Goal: Entertainment & Leisure: Consume media (video, audio)

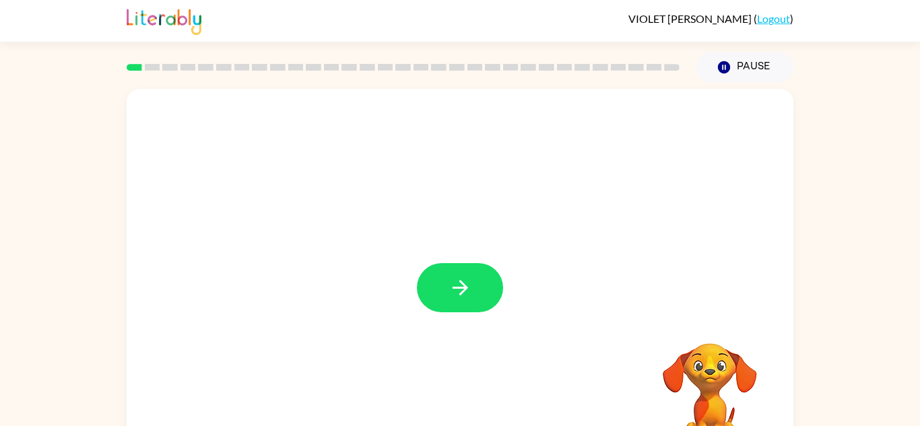
click at [462, 259] on div at bounding box center [460, 281] width 667 height 385
click at [463, 274] on button "button" at bounding box center [460, 287] width 86 height 49
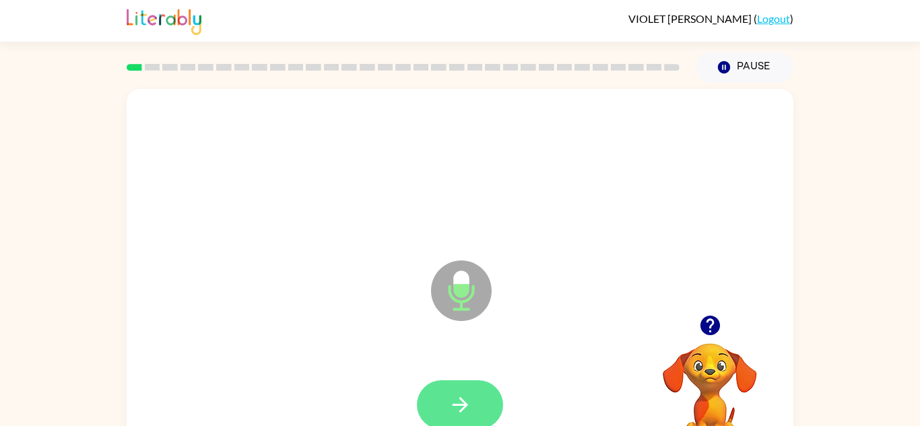
click at [451, 391] on button "button" at bounding box center [460, 405] width 86 height 49
click at [461, 418] on button "button" at bounding box center [460, 405] width 86 height 49
click at [470, 390] on button "button" at bounding box center [460, 405] width 86 height 49
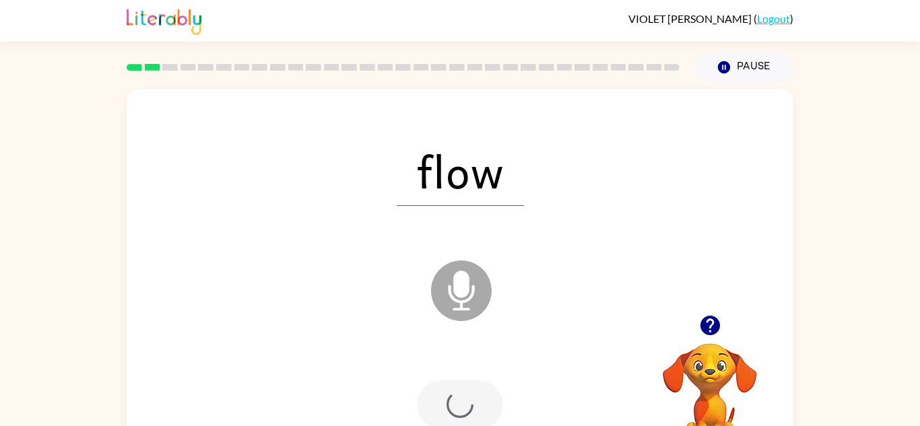
click at [467, 391] on div at bounding box center [460, 405] width 86 height 49
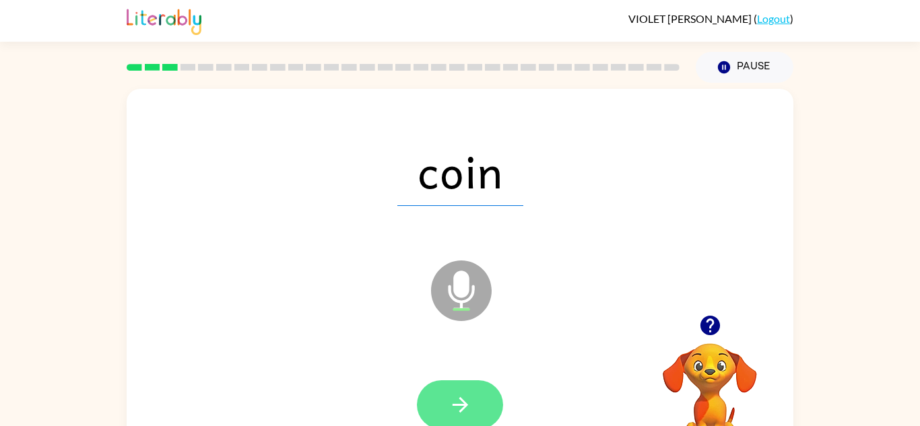
click at [474, 388] on button "button" at bounding box center [460, 405] width 86 height 49
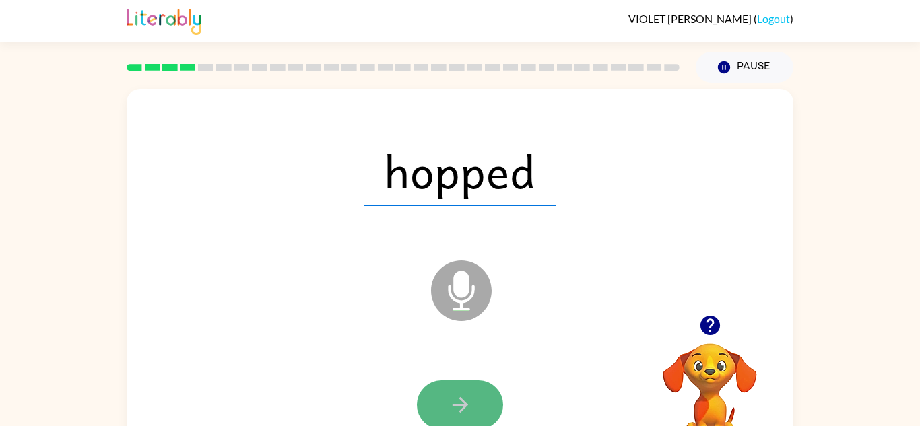
click at [453, 393] on icon "button" at bounding box center [461, 405] width 24 height 24
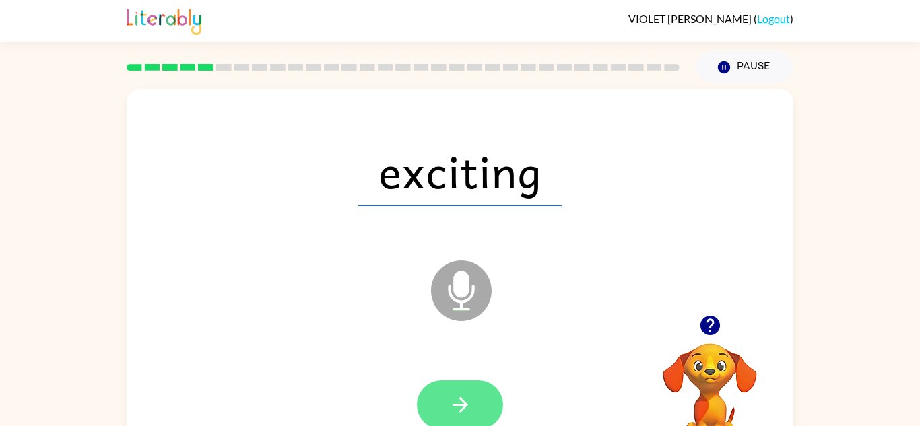
click at [490, 385] on button "button" at bounding box center [460, 405] width 86 height 49
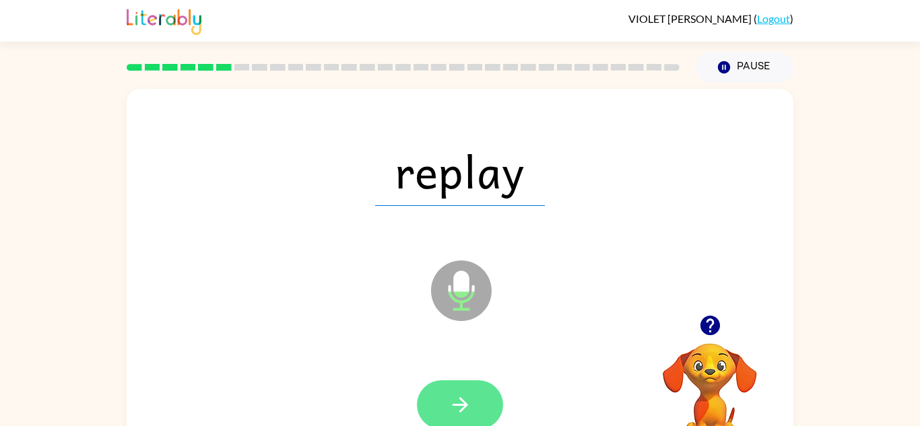
click at [470, 400] on icon "button" at bounding box center [461, 405] width 24 height 24
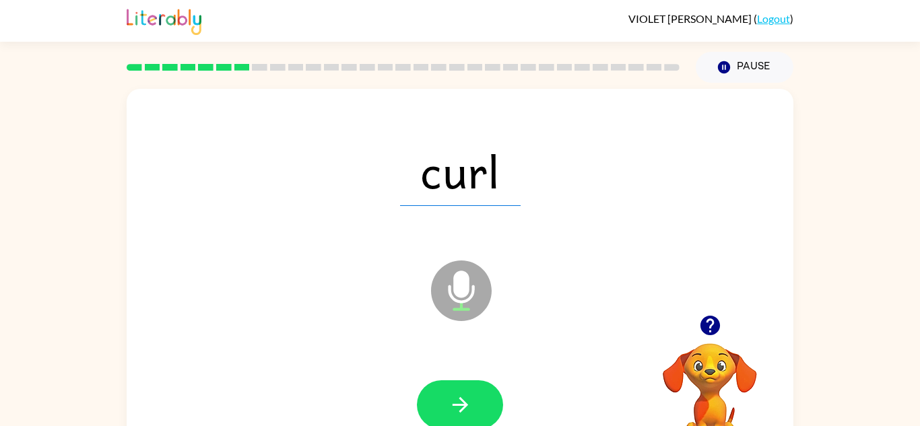
click at [459, 397] on icon "button" at bounding box center [461, 405] width 24 height 24
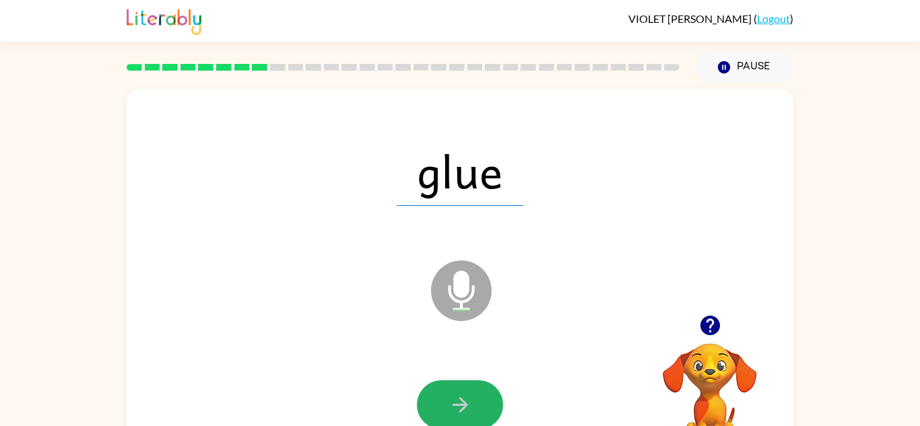
click at [459, 396] on icon "button" at bounding box center [461, 405] width 24 height 24
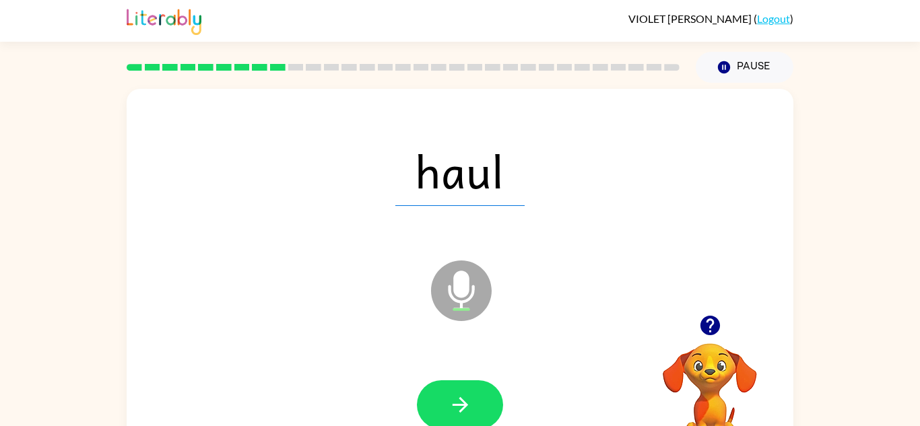
click at [459, 389] on button "button" at bounding box center [460, 405] width 86 height 49
click at [462, 387] on button "button" at bounding box center [460, 405] width 86 height 49
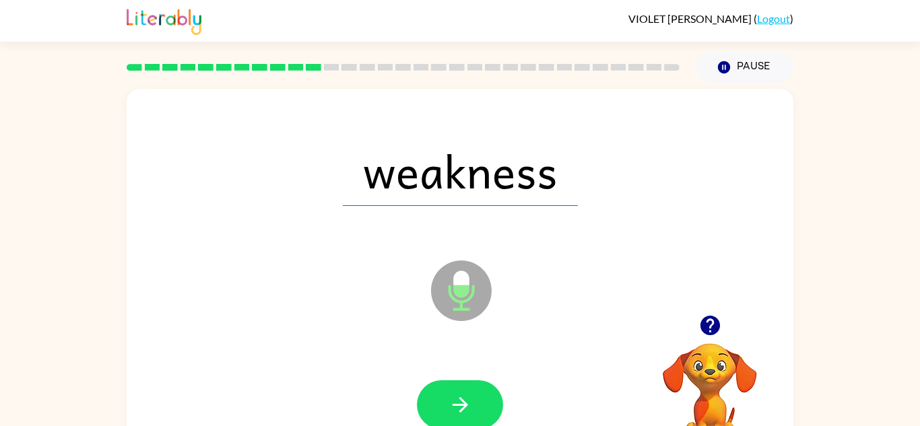
click at [462, 387] on button "button" at bounding box center [460, 405] width 86 height 49
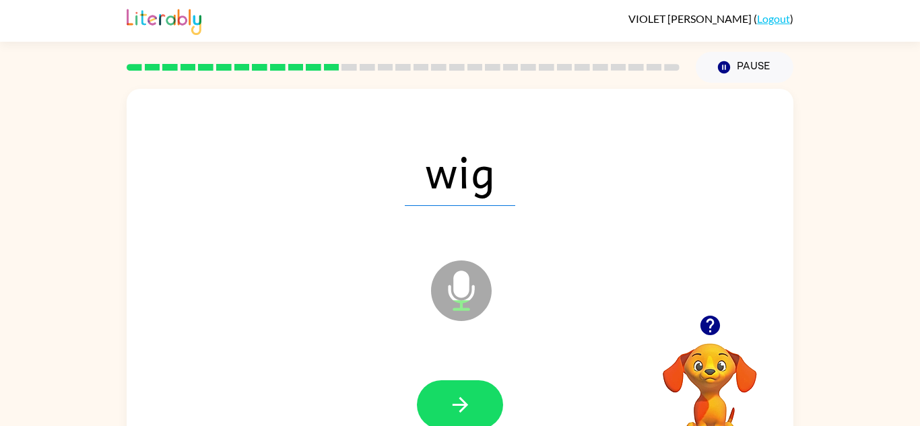
click at [462, 386] on button "button" at bounding box center [460, 405] width 86 height 49
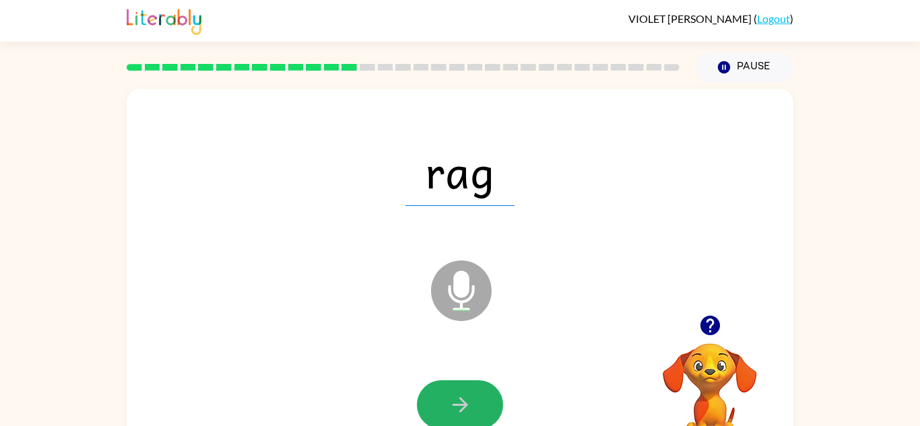
click at [462, 386] on button "button" at bounding box center [460, 405] width 86 height 49
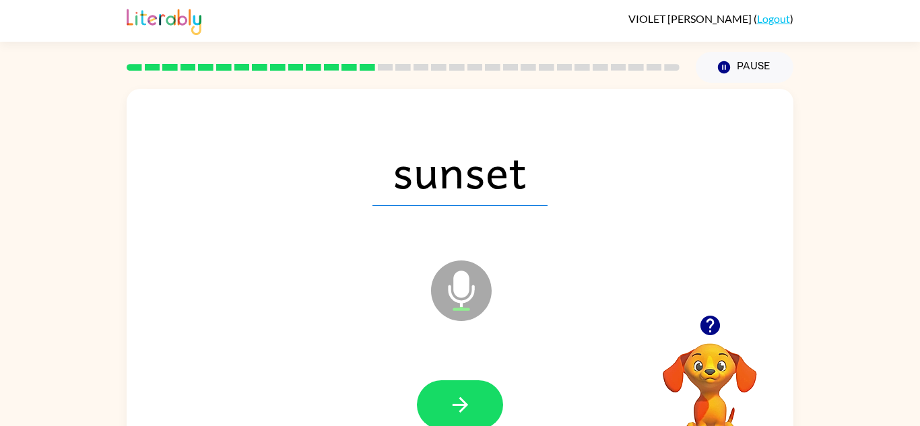
click at [462, 386] on button "button" at bounding box center [460, 405] width 86 height 49
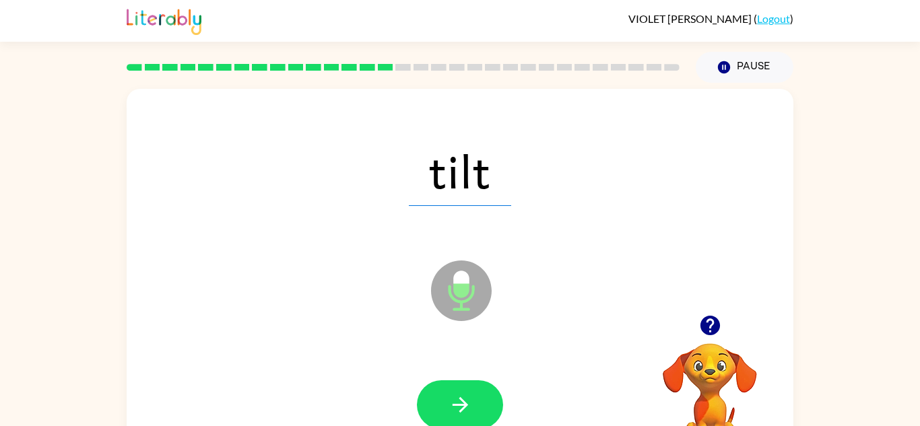
click at [462, 386] on button "button" at bounding box center [460, 405] width 86 height 49
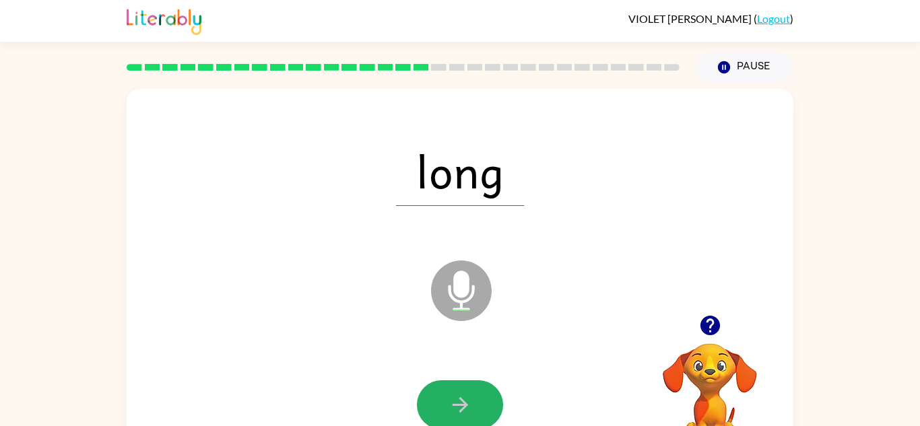
click at [462, 386] on button "button" at bounding box center [460, 405] width 86 height 49
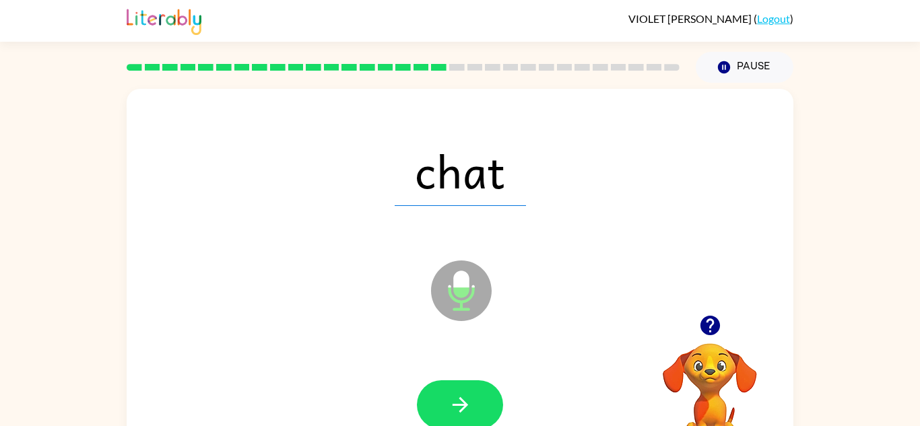
click at [462, 386] on button "button" at bounding box center [460, 405] width 86 height 49
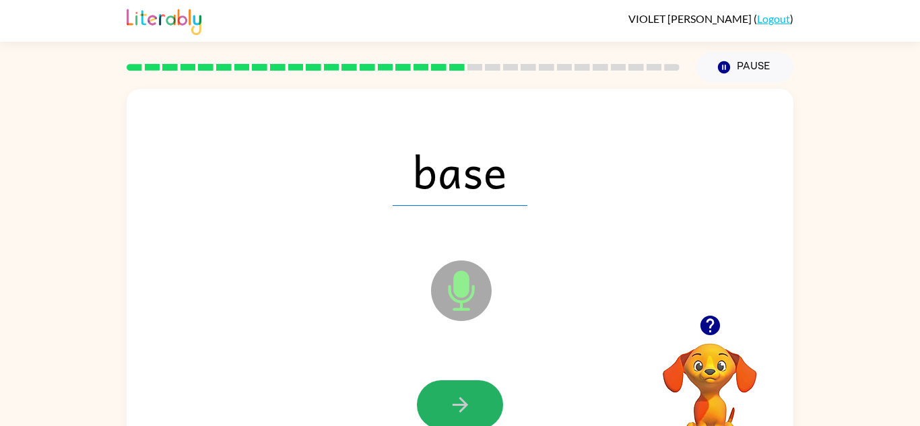
click at [462, 386] on button "button" at bounding box center [460, 405] width 86 height 49
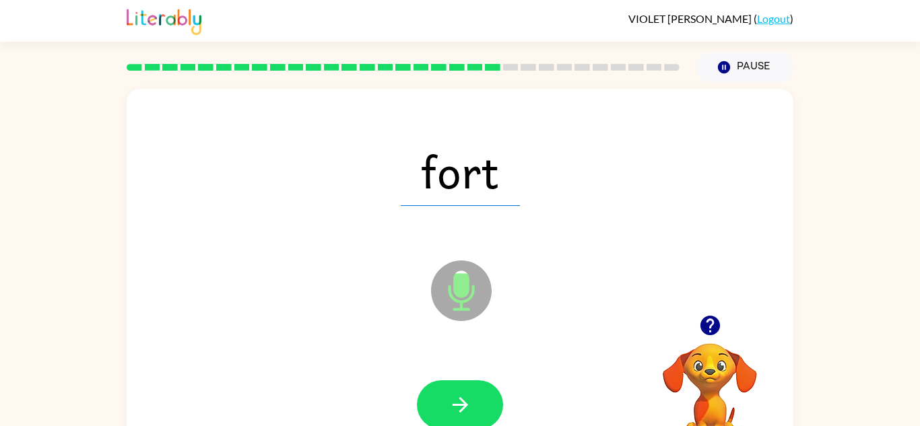
click at [462, 386] on button "button" at bounding box center [460, 405] width 86 height 49
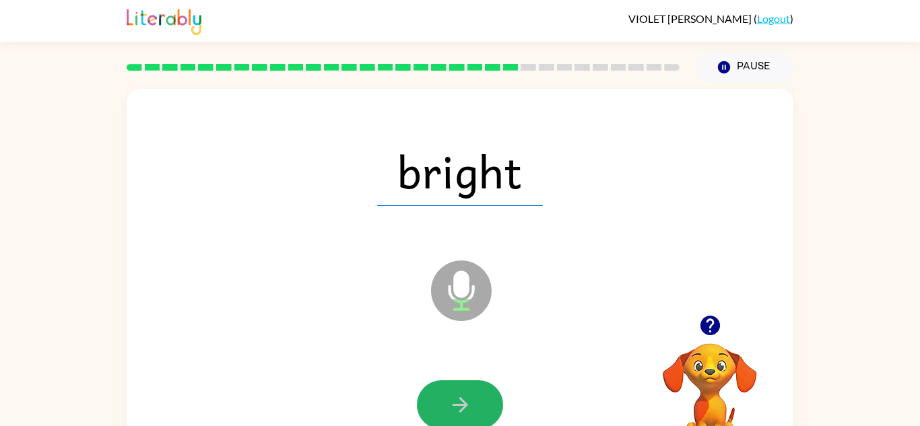
click at [462, 386] on button "button" at bounding box center [460, 405] width 86 height 49
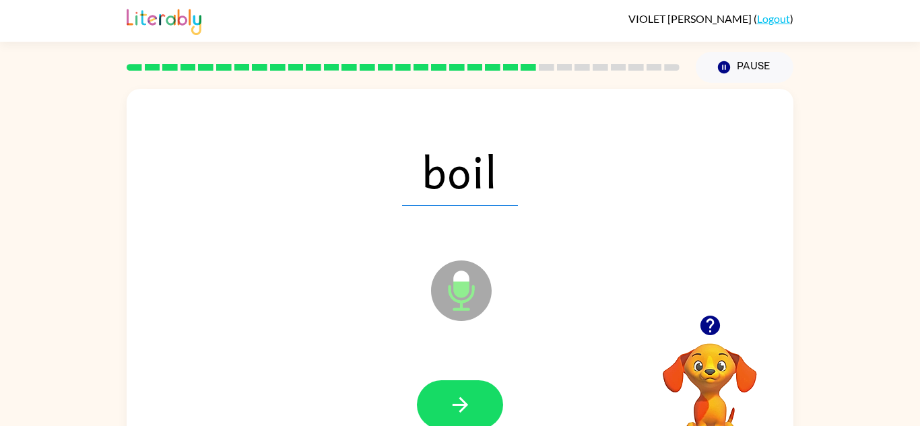
click at [462, 386] on button "button" at bounding box center [460, 405] width 86 height 49
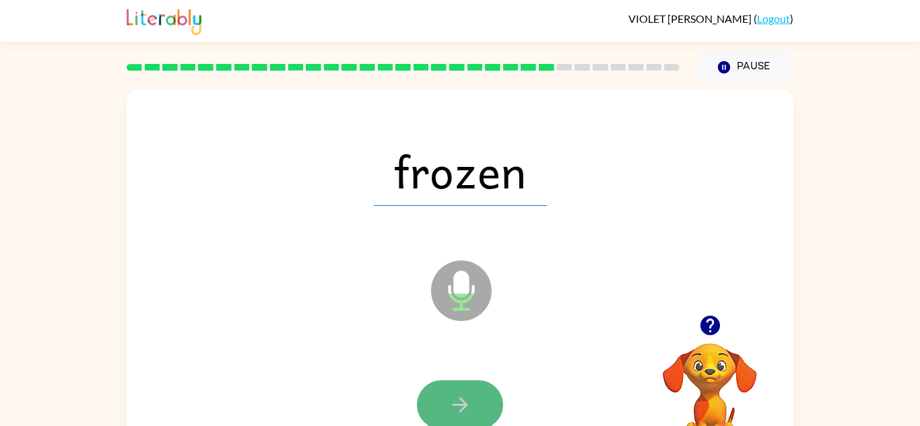
click at [463, 387] on button "button" at bounding box center [460, 405] width 86 height 49
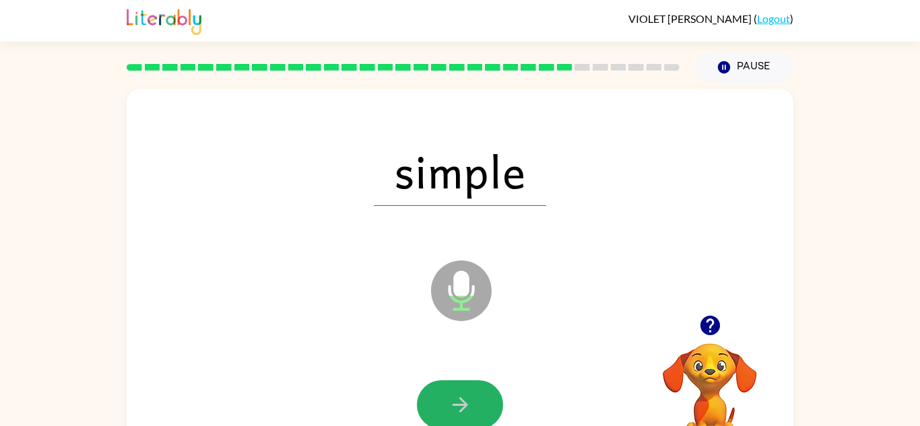
click at [463, 387] on button "button" at bounding box center [460, 405] width 86 height 49
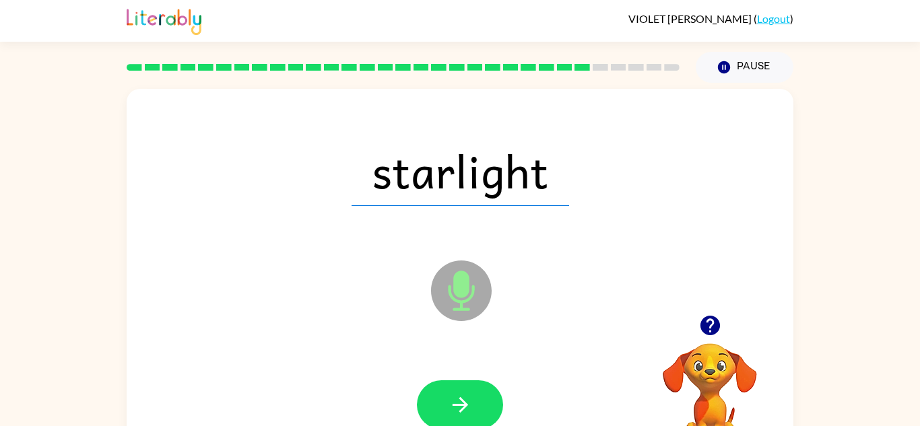
click at [463, 387] on button "button" at bounding box center [460, 405] width 86 height 49
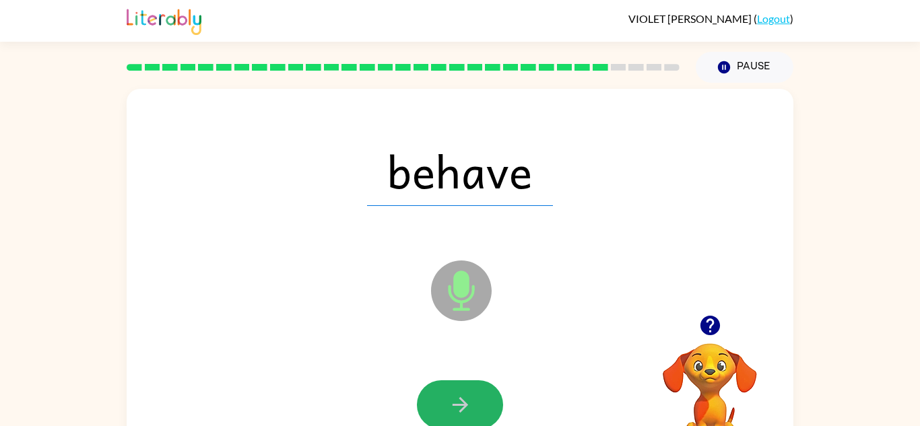
click at [463, 387] on button "button" at bounding box center [460, 405] width 86 height 49
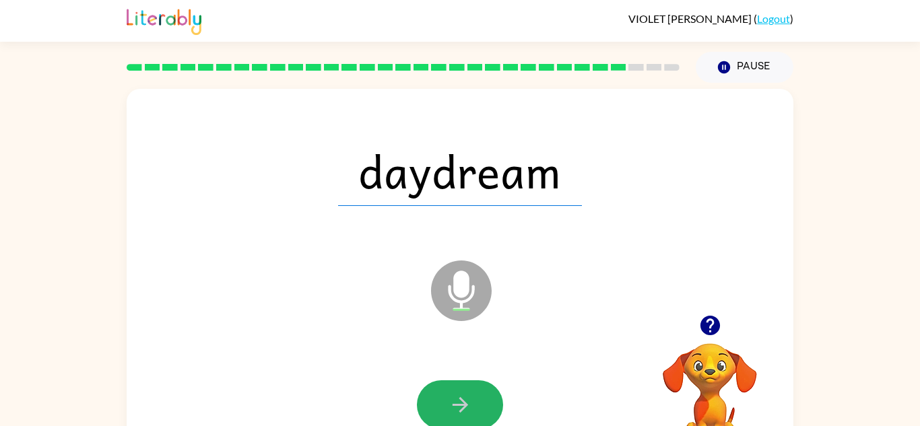
click at [463, 387] on button "button" at bounding box center [460, 405] width 86 height 49
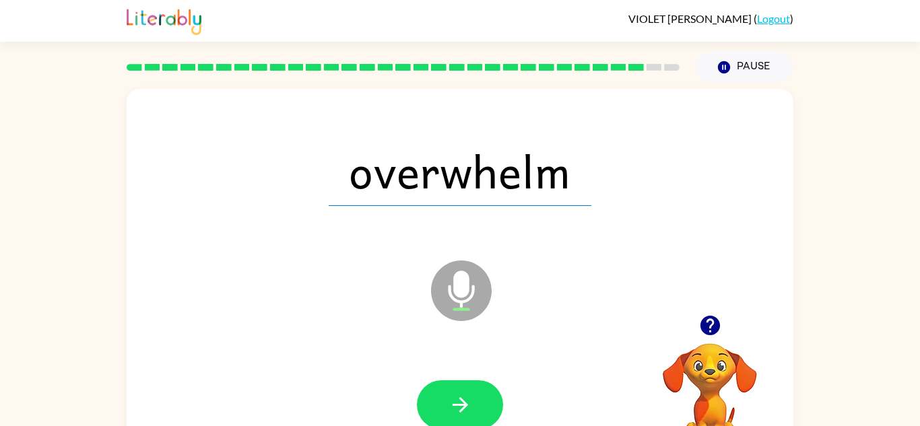
click at [463, 387] on button "button" at bounding box center [460, 405] width 86 height 49
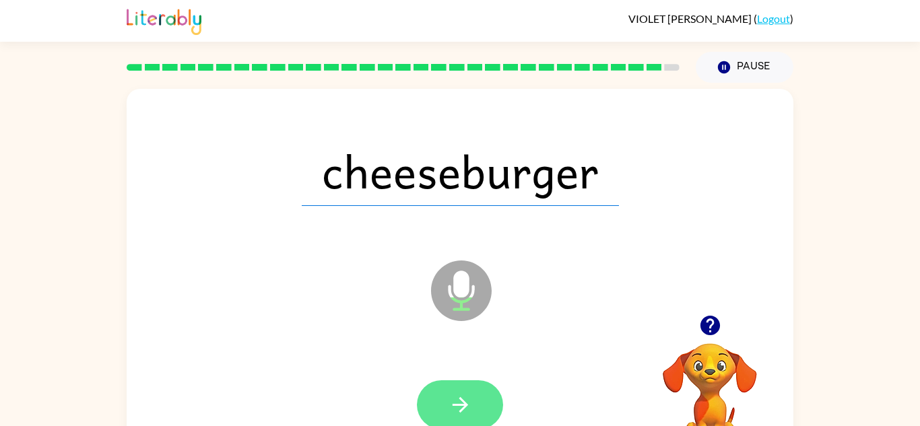
click at [463, 389] on button "button" at bounding box center [460, 405] width 86 height 49
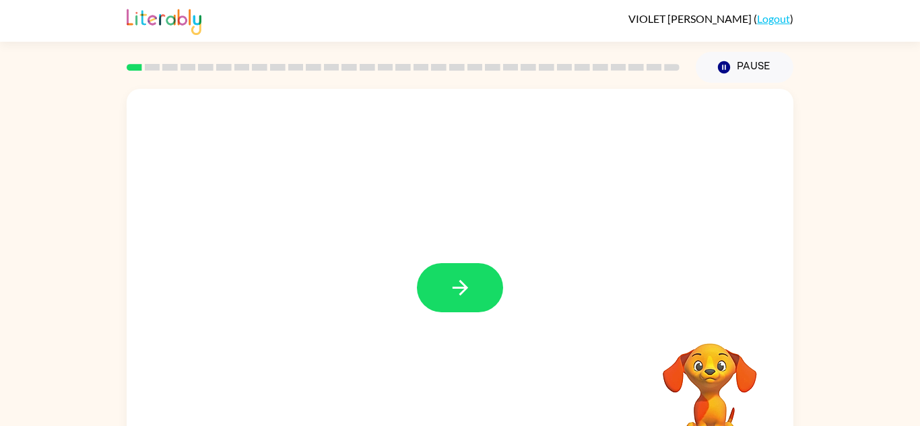
click at [472, 286] on button "button" at bounding box center [460, 287] width 86 height 49
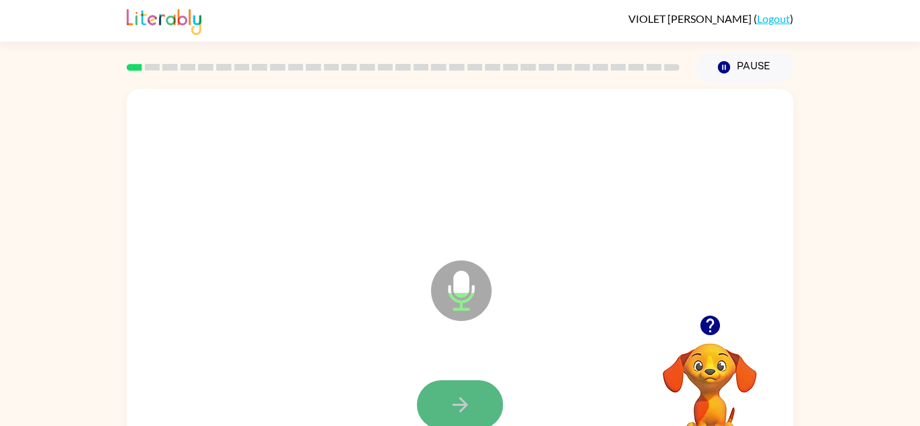
click at [478, 393] on button "button" at bounding box center [460, 405] width 86 height 49
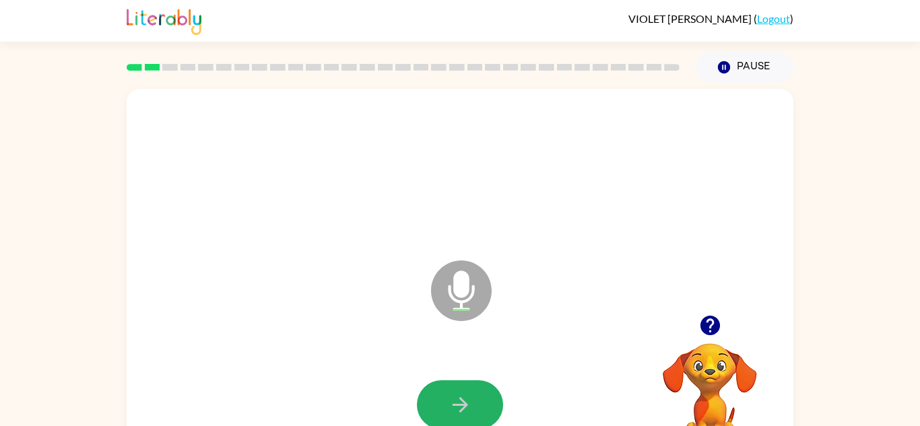
click at [478, 393] on button "button" at bounding box center [460, 405] width 86 height 49
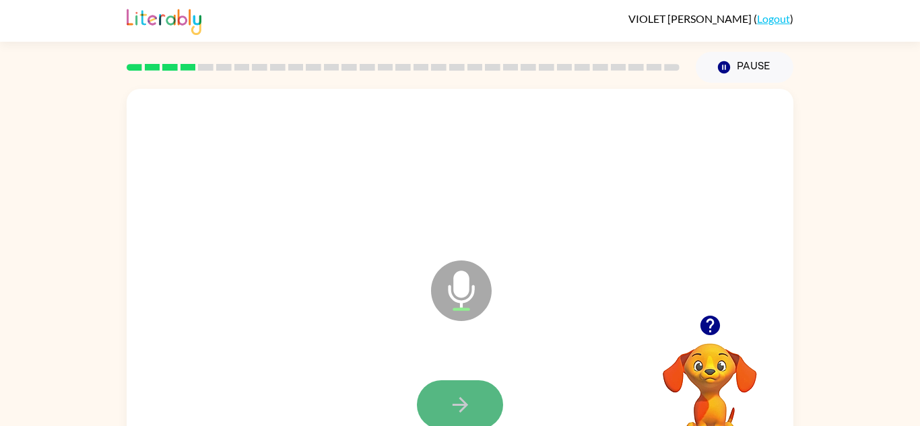
click at [478, 393] on button "button" at bounding box center [460, 405] width 86 height 49
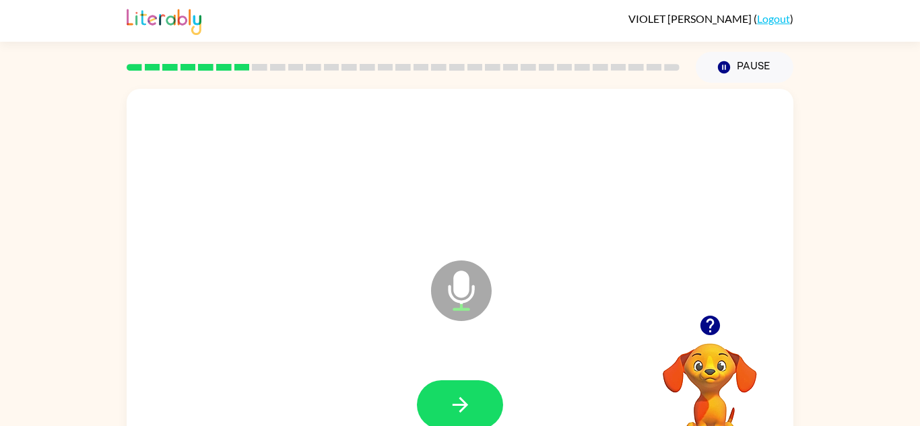
click at [478, 393] on button "button" at bounding box center [460, 405] width 86 height 49
click at [478, 392] on button "button" at bounding box center [460, 405] width 86 height 49
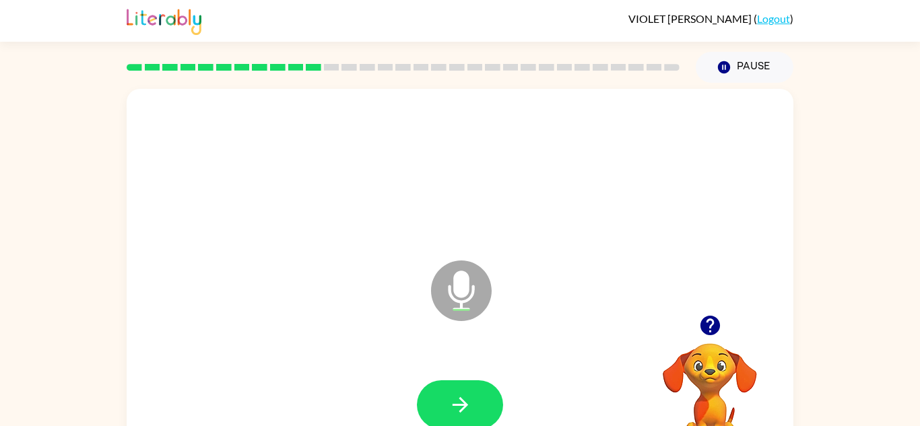
click at [478, 392] on button "button" at bounding box center [460, 405] width 86 height 49
click at [476, 394] on button "button" at bounding box center [460, 405] width 86 height 49
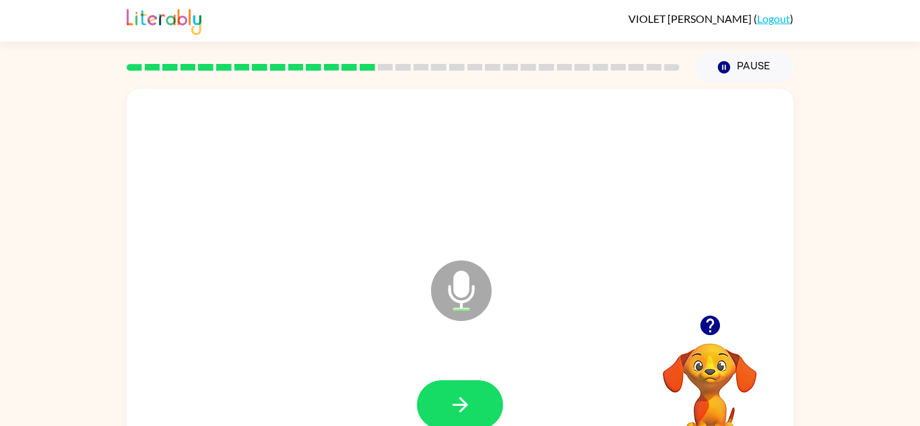
click at [476, 394] on button "button" at bounding box center [460, 405] width 86 height 49
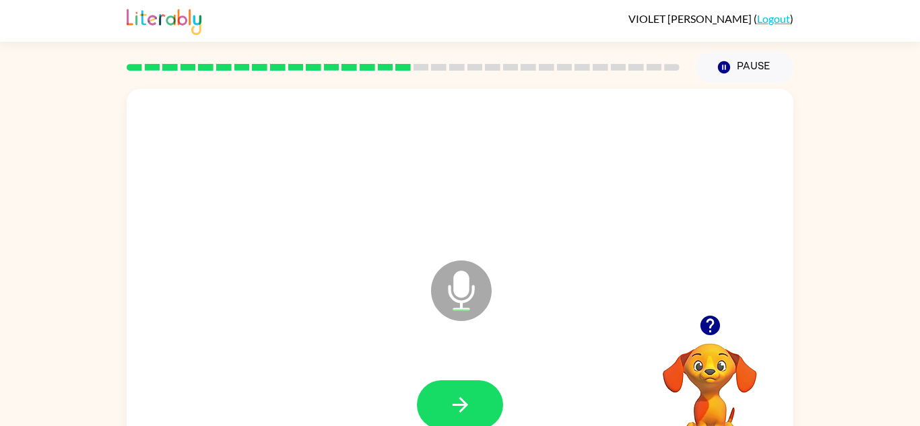
click at [476, 394] on button "button" at bounding box center [460, 405] width 86 height 49
click at [476, 387] on button "button" at bounding box center [460, 405] width 86 height 49
click at [477, 388] on button "button" at bounding box center [460, 405] width 86 height 49
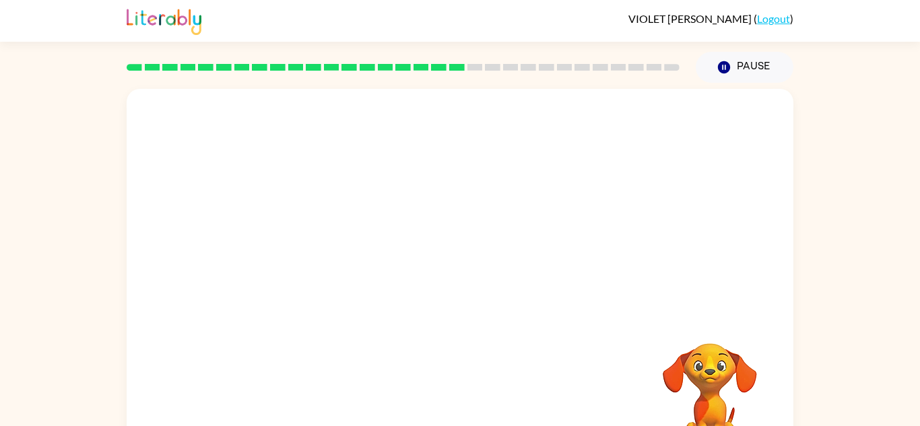
click at [477, 388] on div "Your browser must support playing .mp4 files to use Literably. Please try using…" at bounding box center [460, 281] width 667 height 385
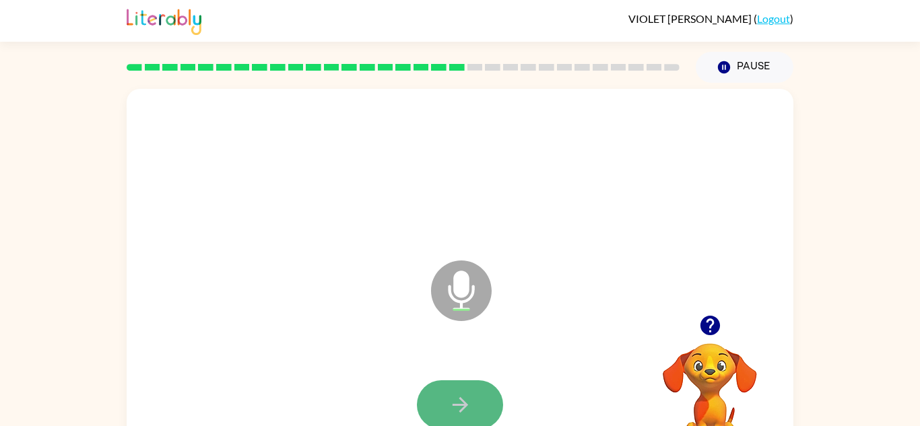
click at [477, 388] on button "button" at bounding box center [460, 405] width 86 height 49
click at [478, 389] on button "button" at bounding box center [460, 405] width 86 height 49
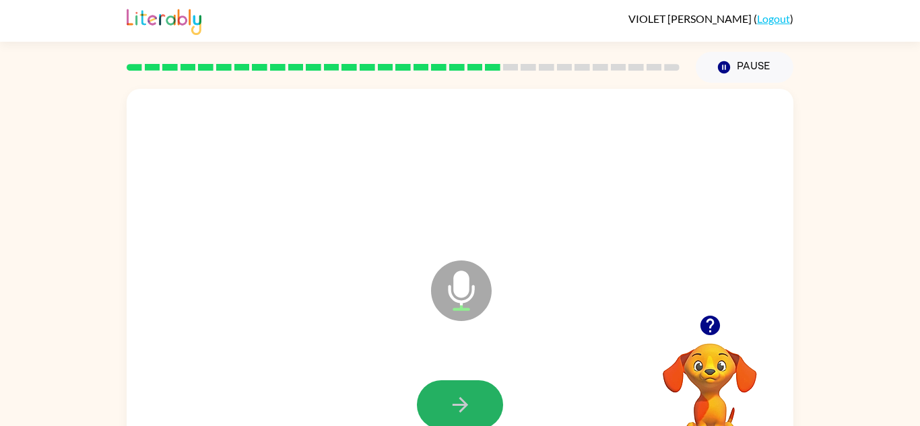
click at [478, 389] on button "button" at bounding box center [460, 405] width 86 height 49
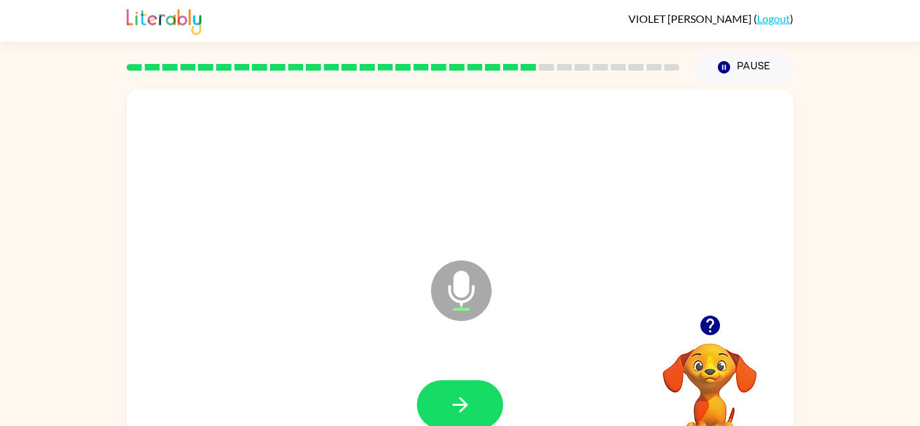
click at [478, 389] on button "button" at bounding box center [460, 405] width 86 height 49
click at [478, 391] on button "button" at bounding box center [460, 405] width 86 height 49
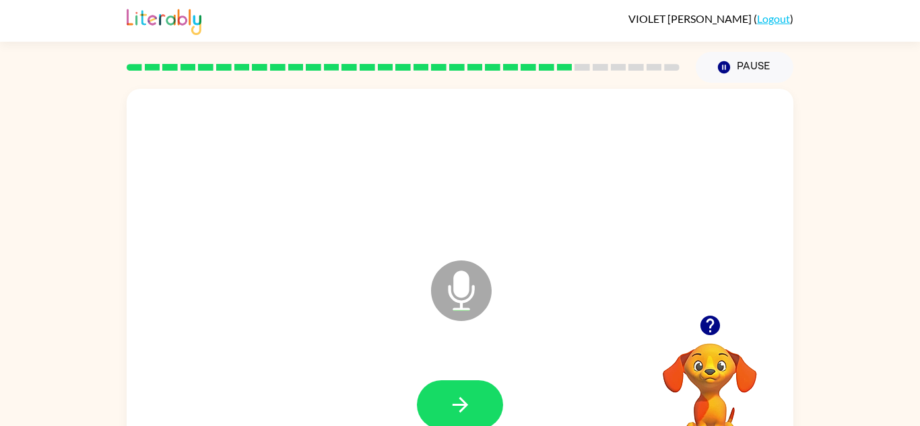
click at [478, 391] on button "button" at bounding box center [460, 405] width 86 height 49
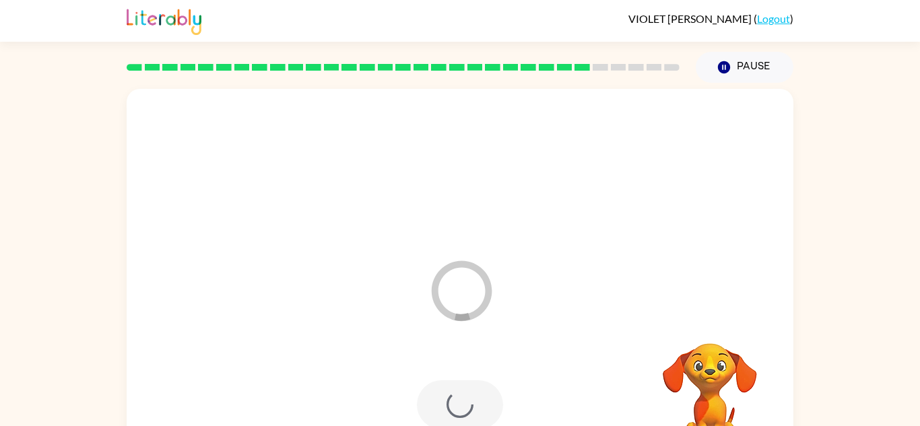
click at [478, 391] on div at bounding box center [460, 405] width 86 height 49
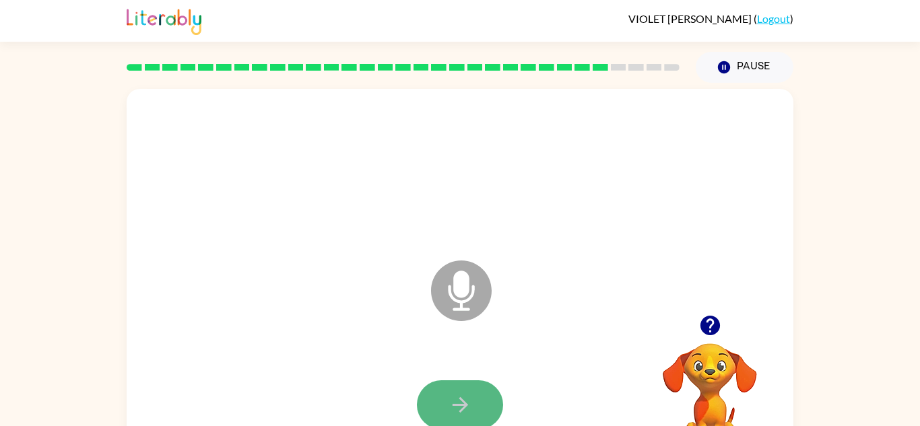
click at [476, 391] on button "button" at bounding box center [460, 405] width 86 height 49
click at [476, 393] on button "button" at bounding box center [460, 405] width 86 height 49
click at [478, 395] on button "button" at bounding box center [460, 405] width 86 height 49
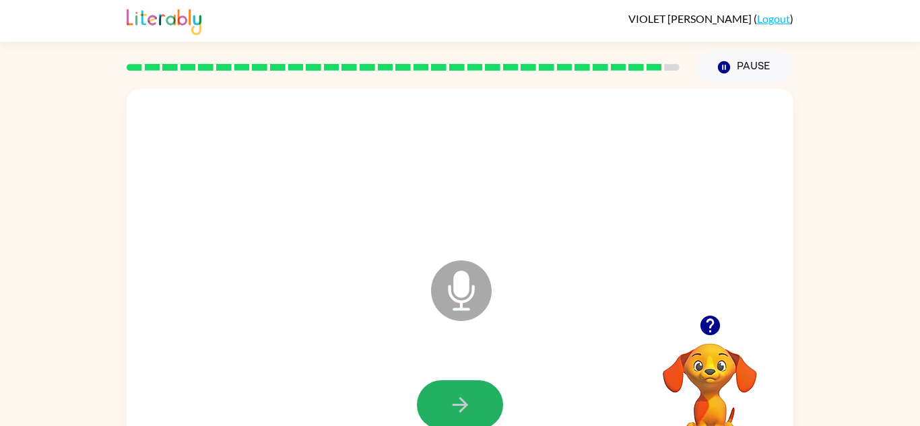
click at [478, 395] on button "button" at bounding box center [460, 405] width 86 height 49
